Goal: Transaction & Acquisition: Purchase product/service

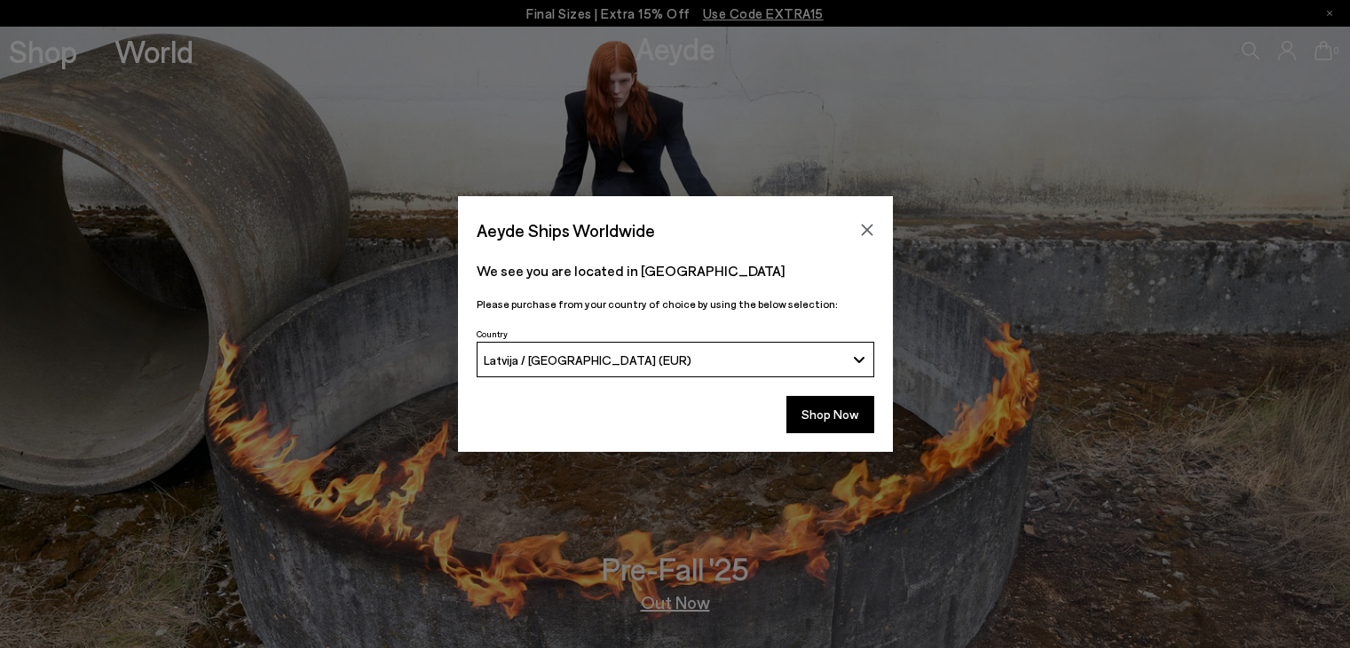
click at [830, 405] on button "Shop Now" at bounding box center [830, 414] width 88 height 37
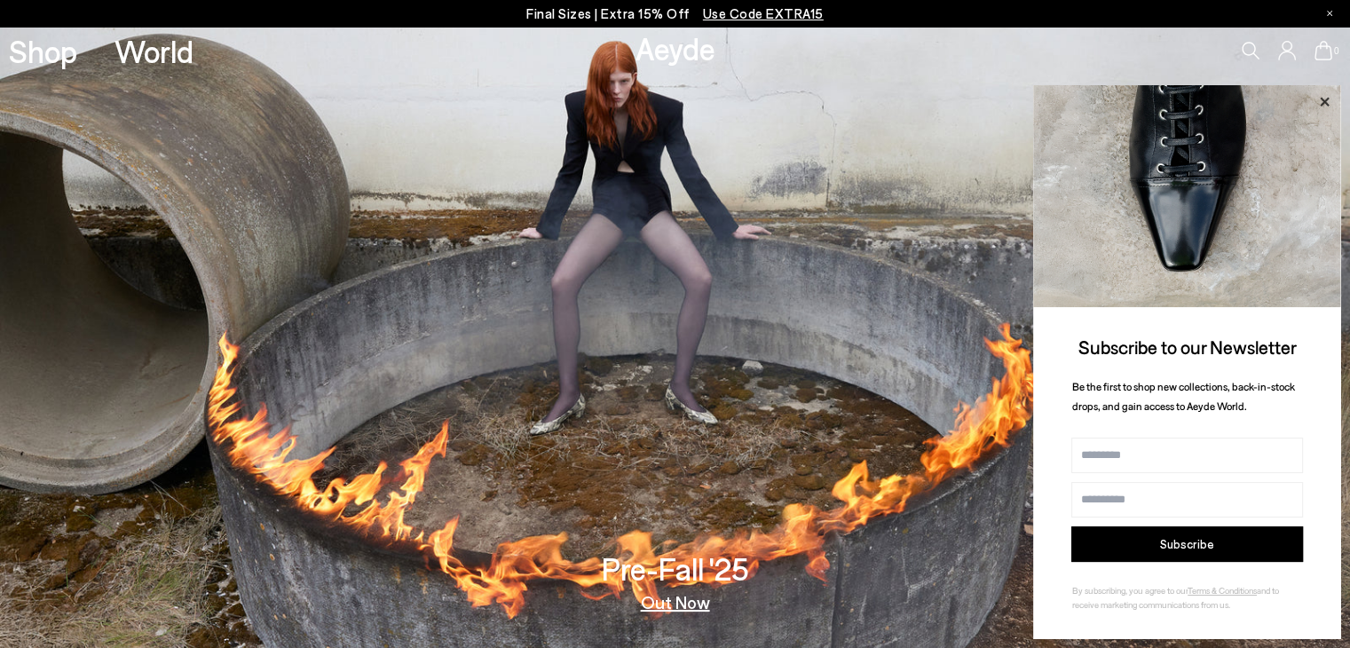
click at [1323, 103] on icon at bounding box center [1323, 101] width 9 height 9
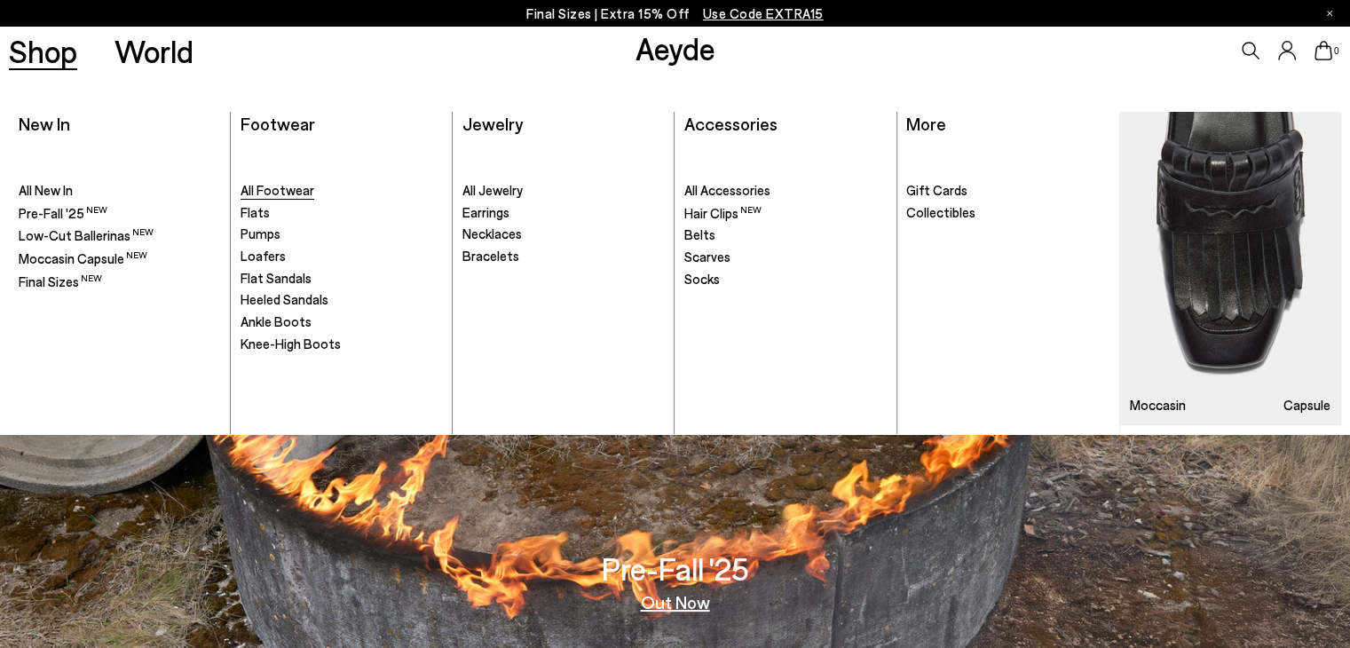
click at [263, 189] on span "All Footwear" at bounding box center [277, 190] width 74 height 16
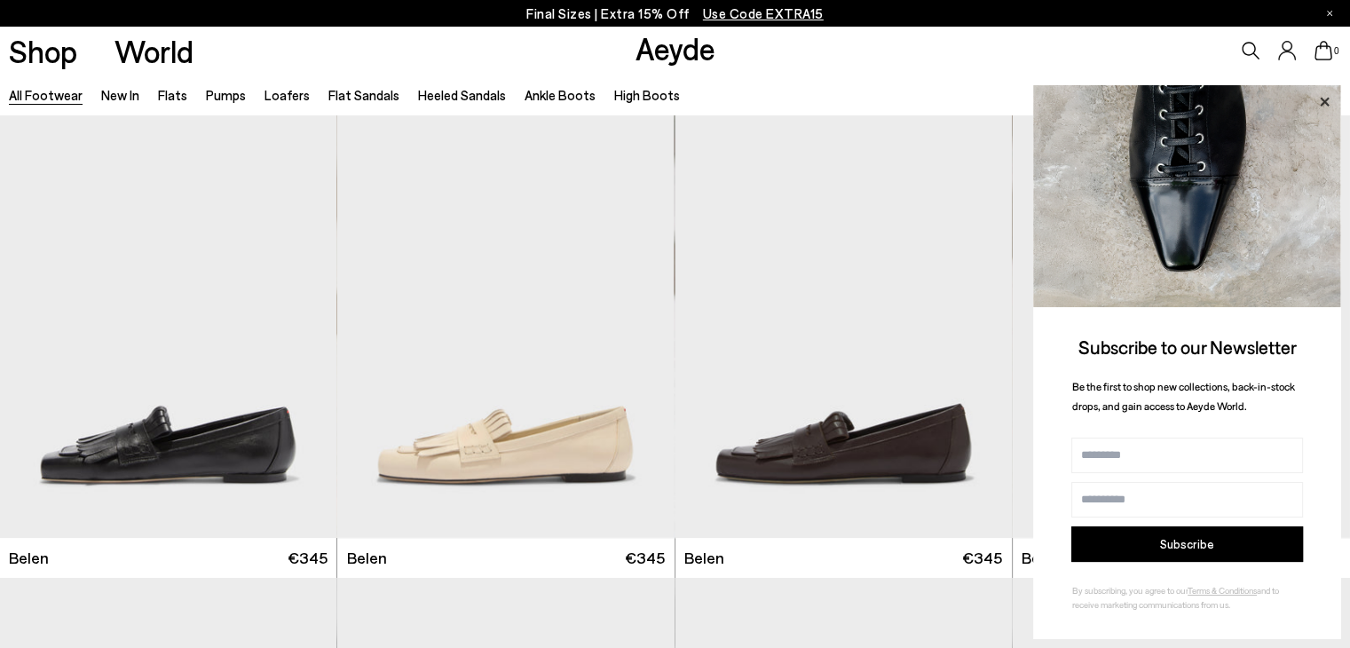
click at [1323, 98] on icon at bounding box center [1323, 101] width 9 height 9
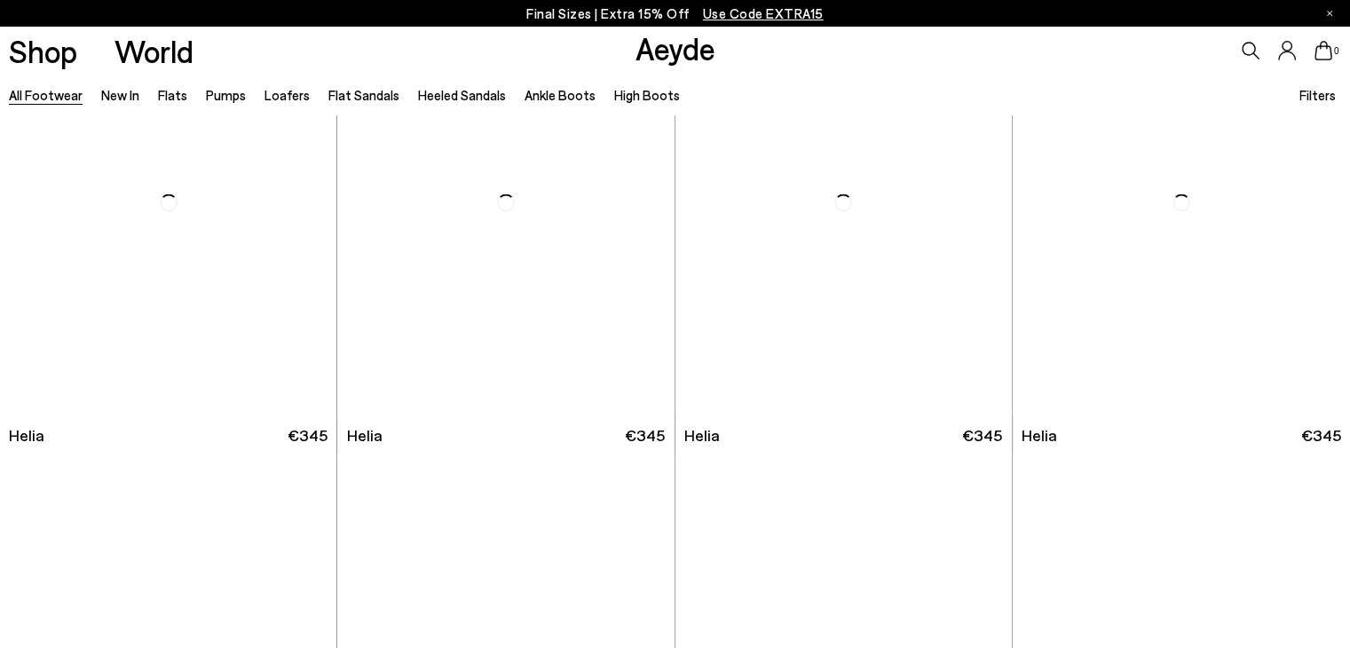
scroll to position [3372, 0]
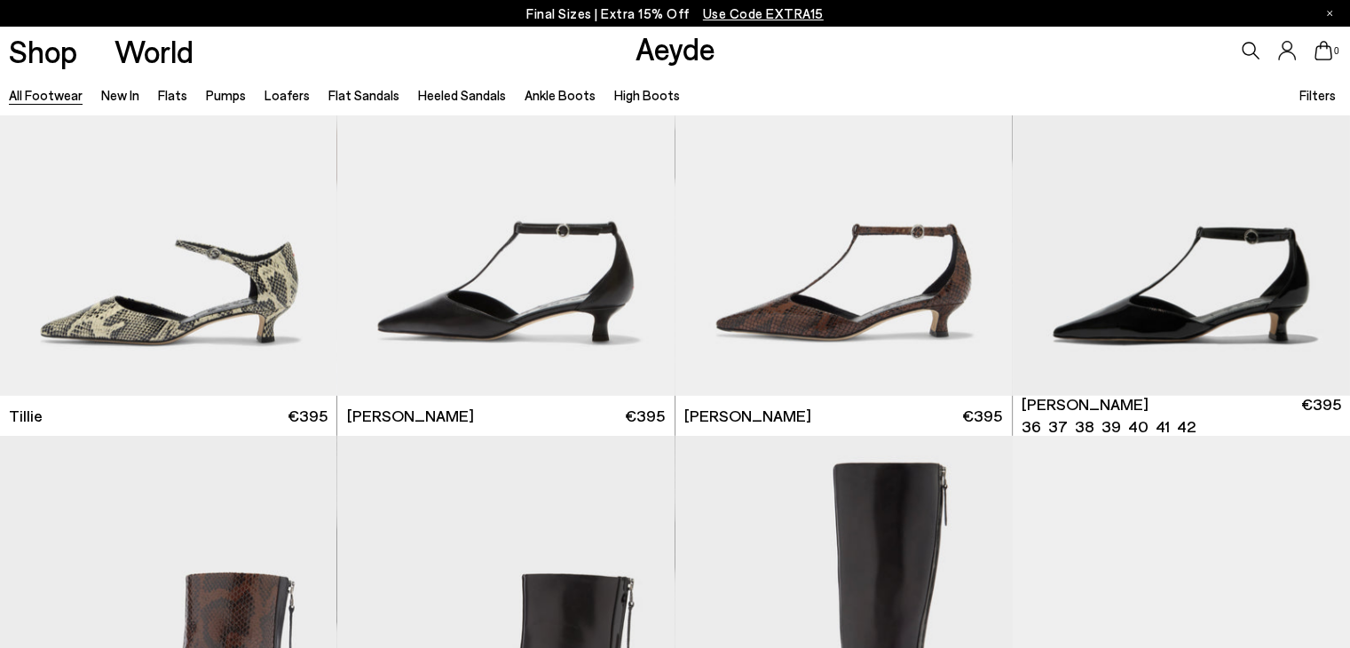
scroll to position [5590, 0]
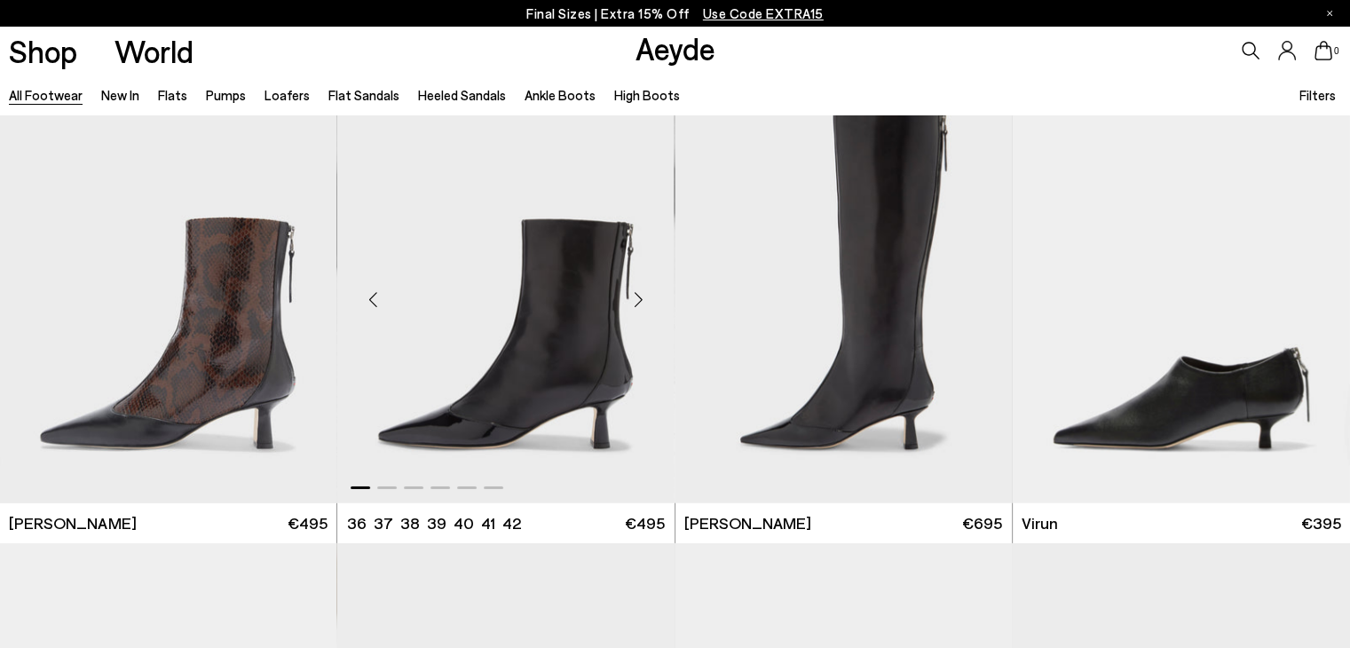
click at [383, 490] on div at bounding box center [505, 483] width 336 height 21
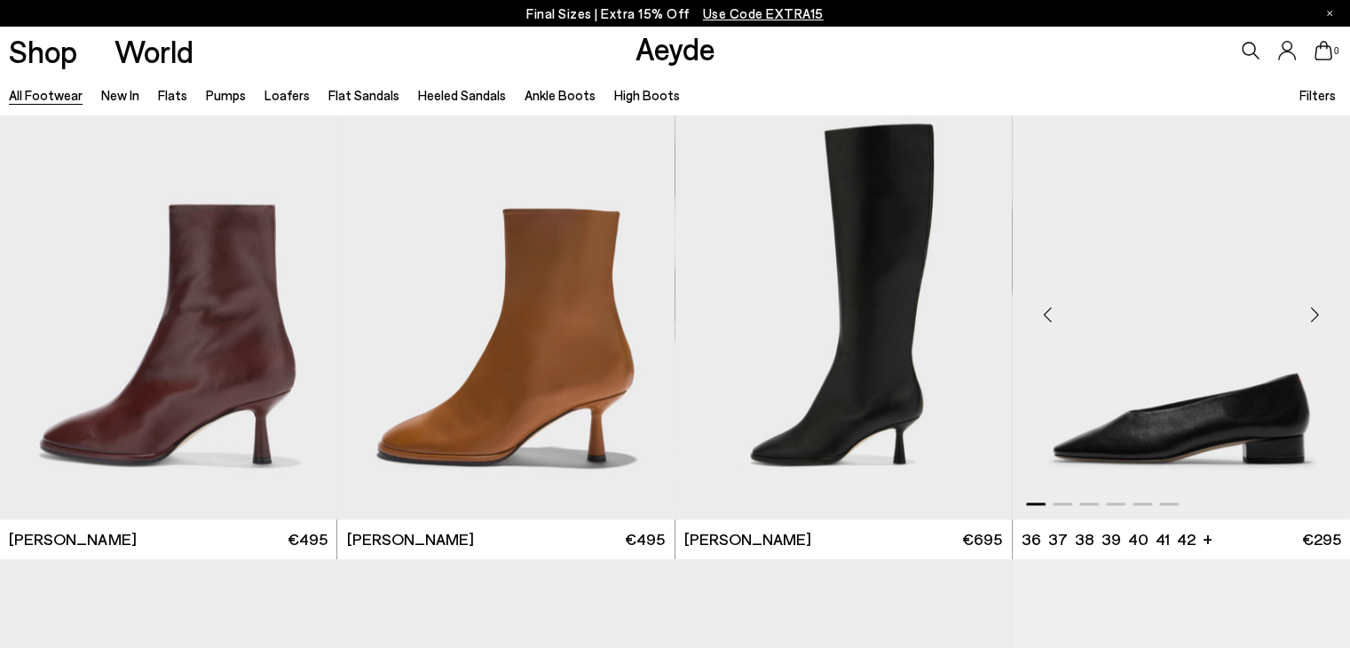
scroll to position [9316, 0]
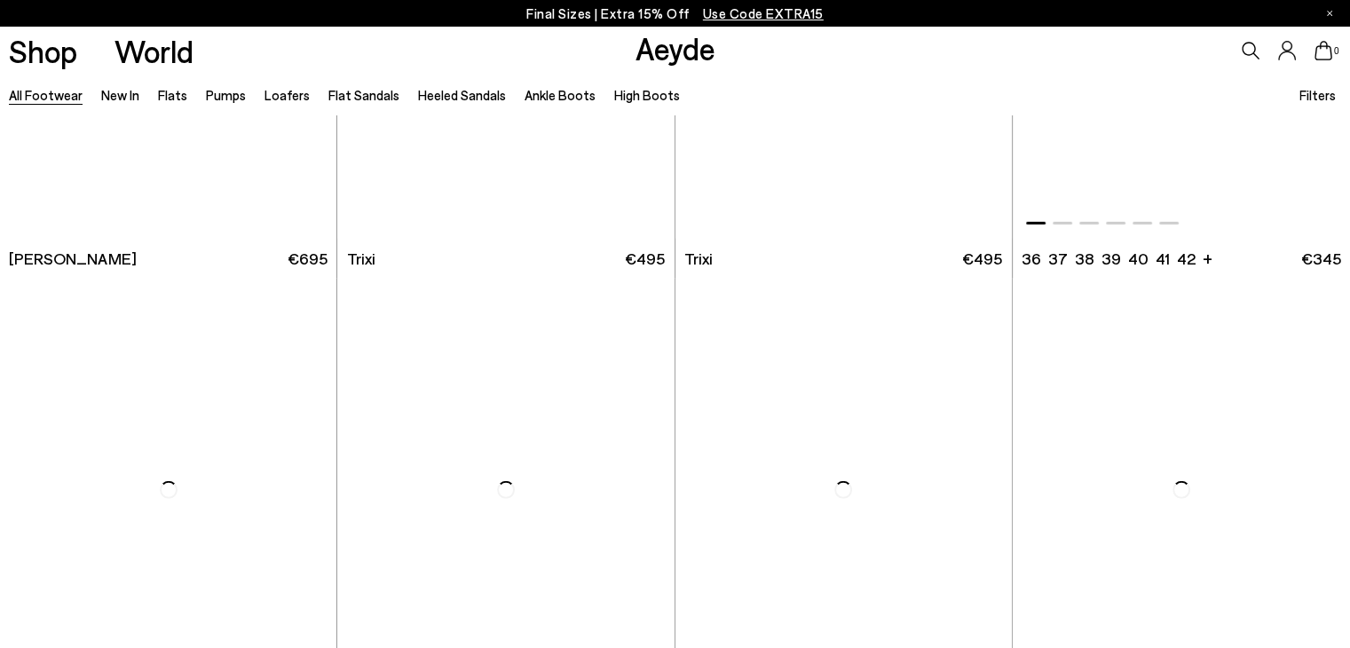
scroll to position [11978, 0]
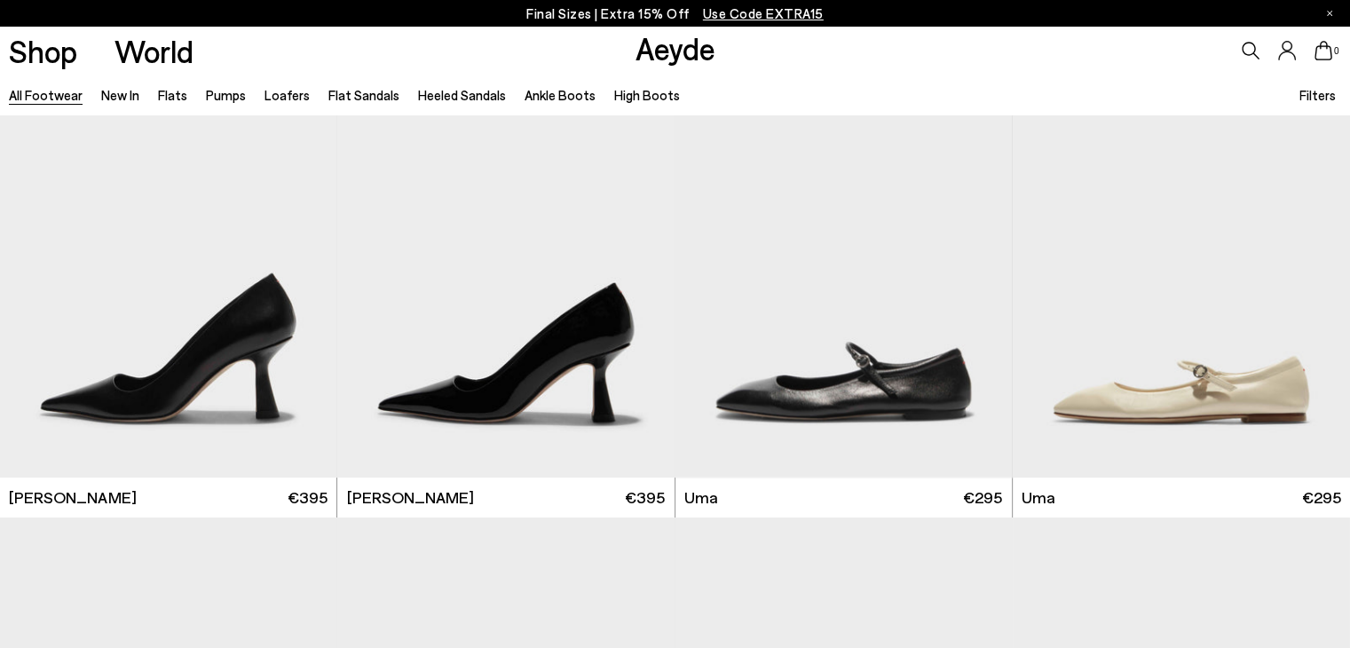
scroll to position [14818, 0]
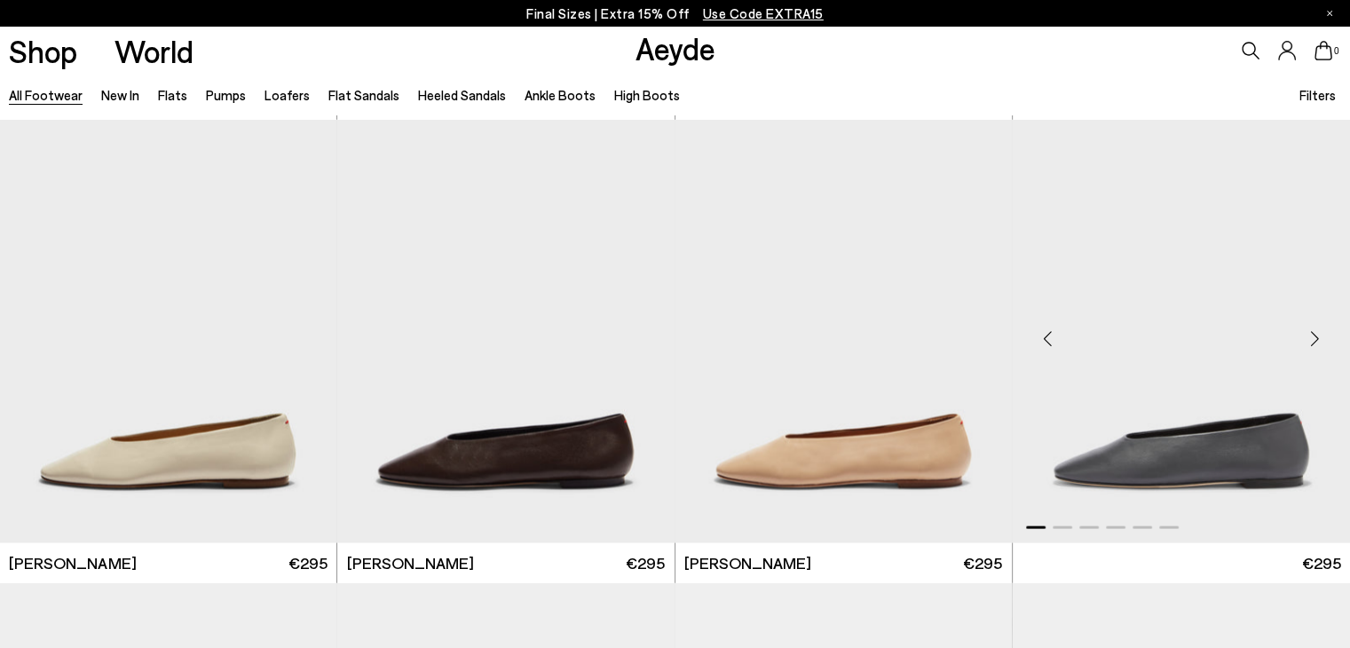
scroll to position [17568, 0]
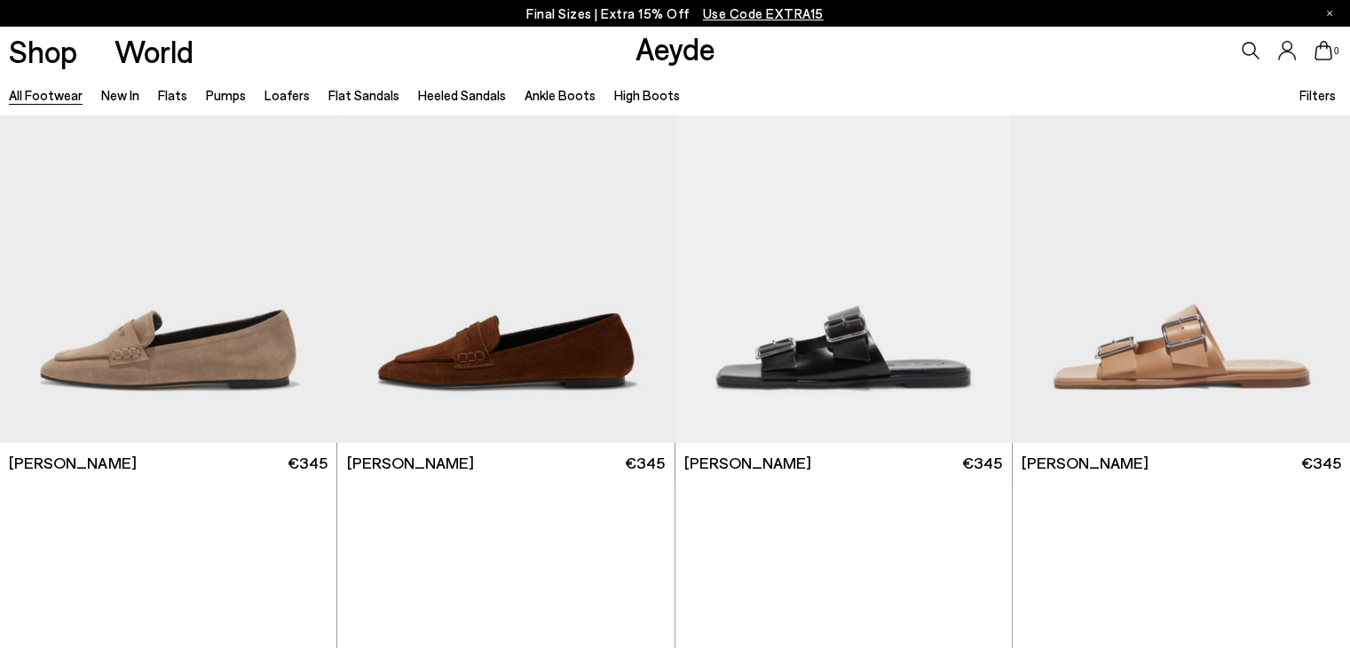
scroll to position [19520, 0]
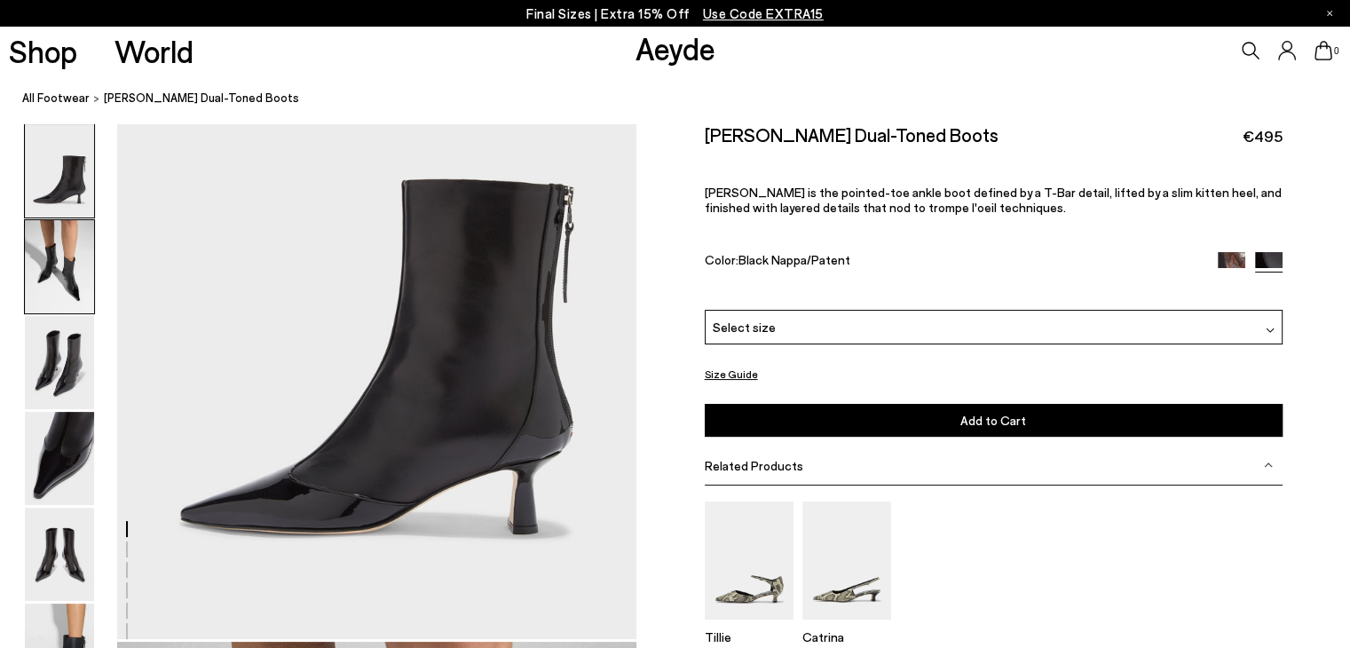
click at [51, 279] on img at bounding box center [59, 266] width 69 height 93
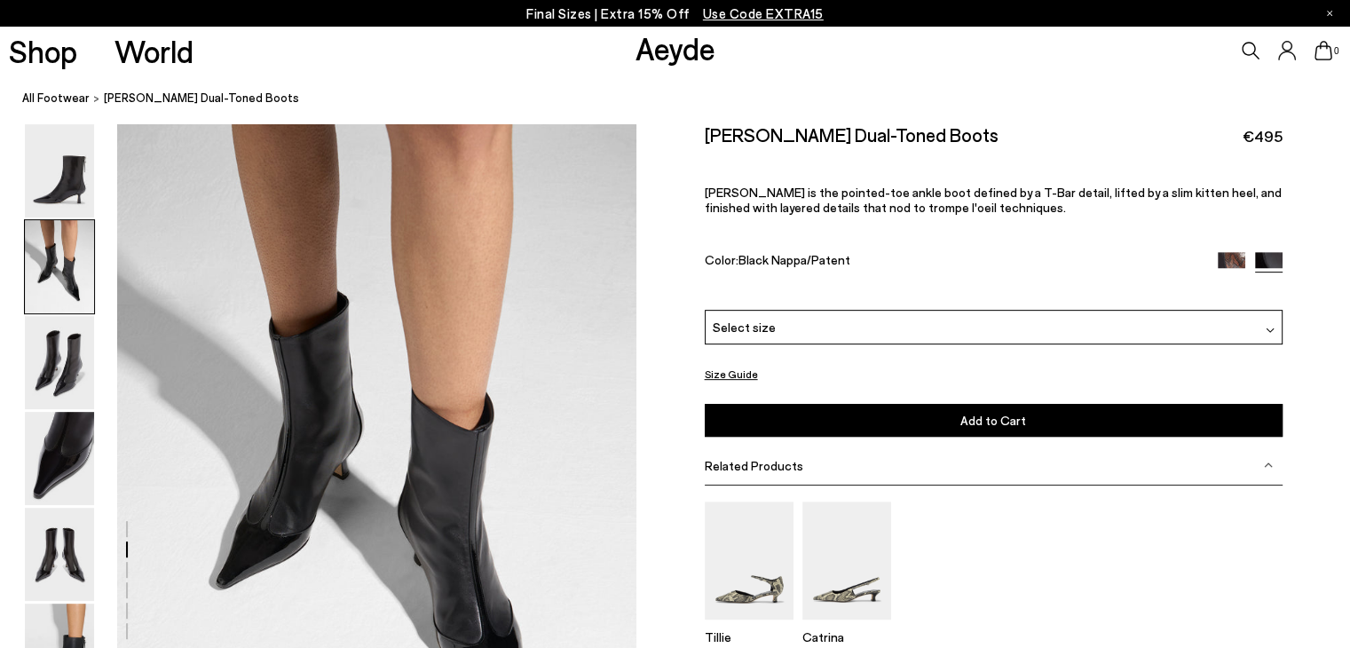
scroll to position [874, 0]
